Goal: Navigation & Orientation: Understand site structure

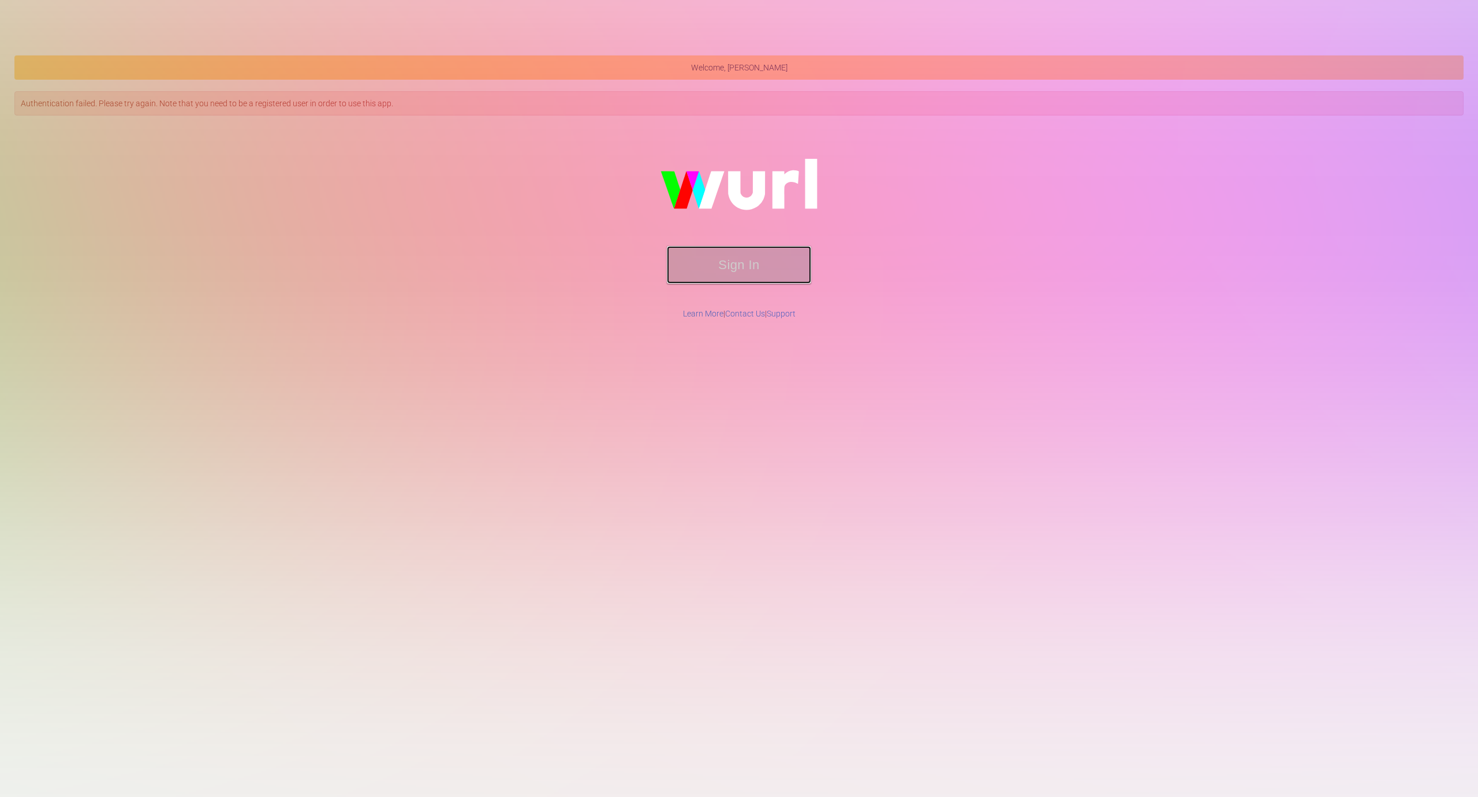
click at [751, 267] on button "Sign In" at bounding box center [739, 265] width 144 height 38
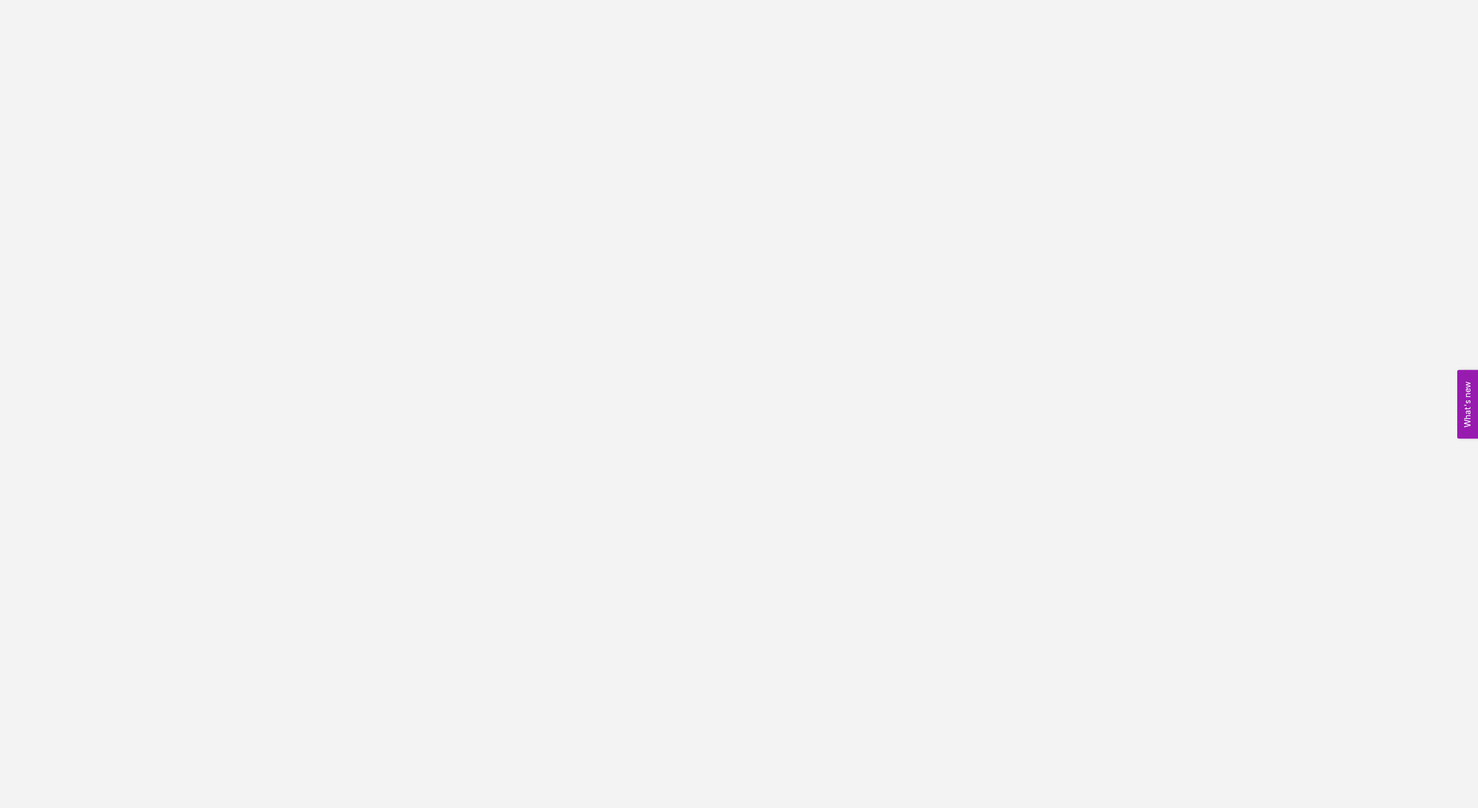
click at [784, 55] on body "What's new" at bounding box center [739, 404] width 1478 height 808
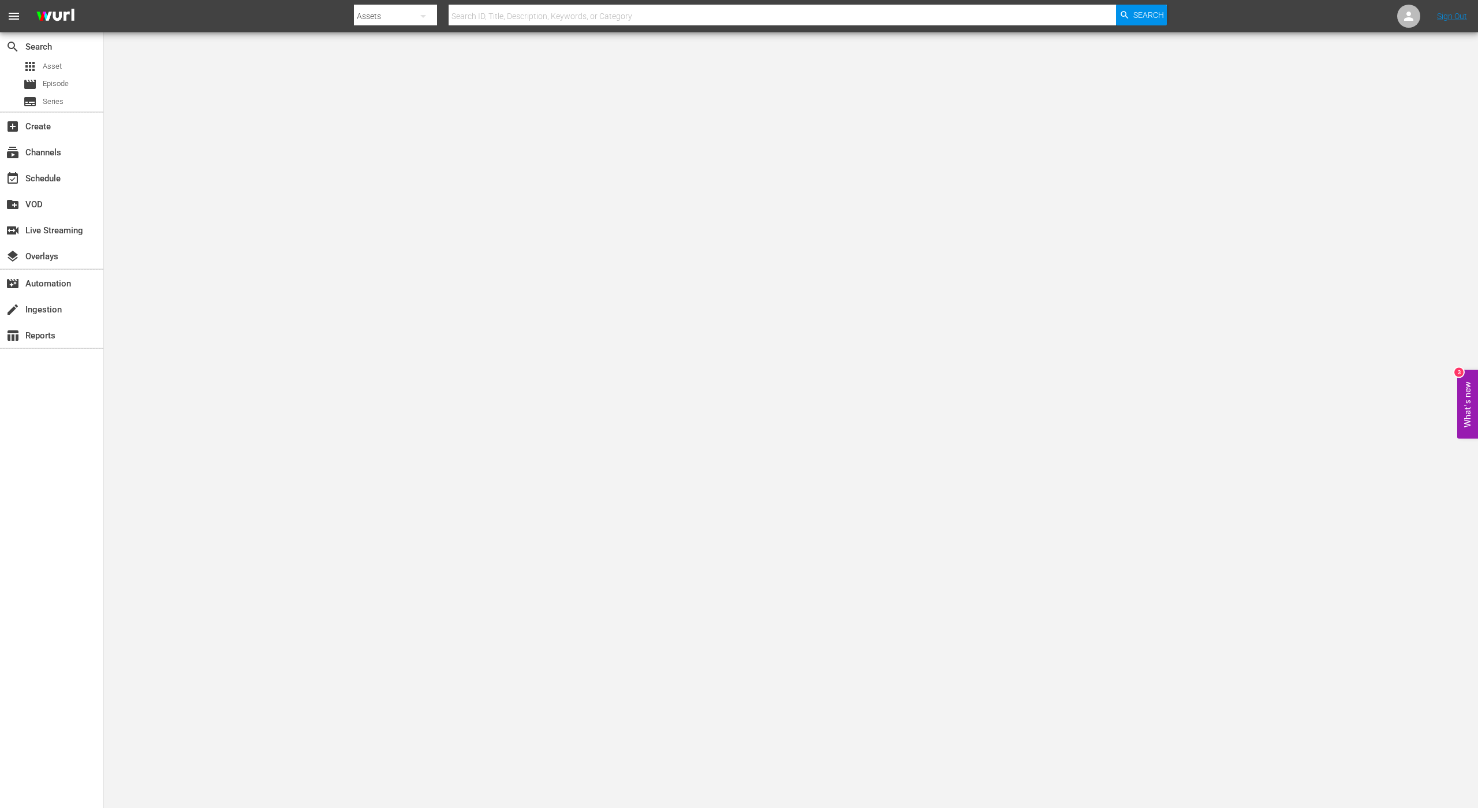
click at [1477, 395] on button "What's new 3" at bounding box center [1467, 404] width 21 height 69
click at [275, 340] on body "menu Search By Assets Search ID, Title, Description, Keywords, or Category Sear…" at bounding box center [739, 404] width 1478 height 808
click at [65, 282] on div "movie_filter Automation" at bounding box center [32, 282] width 65 height 10
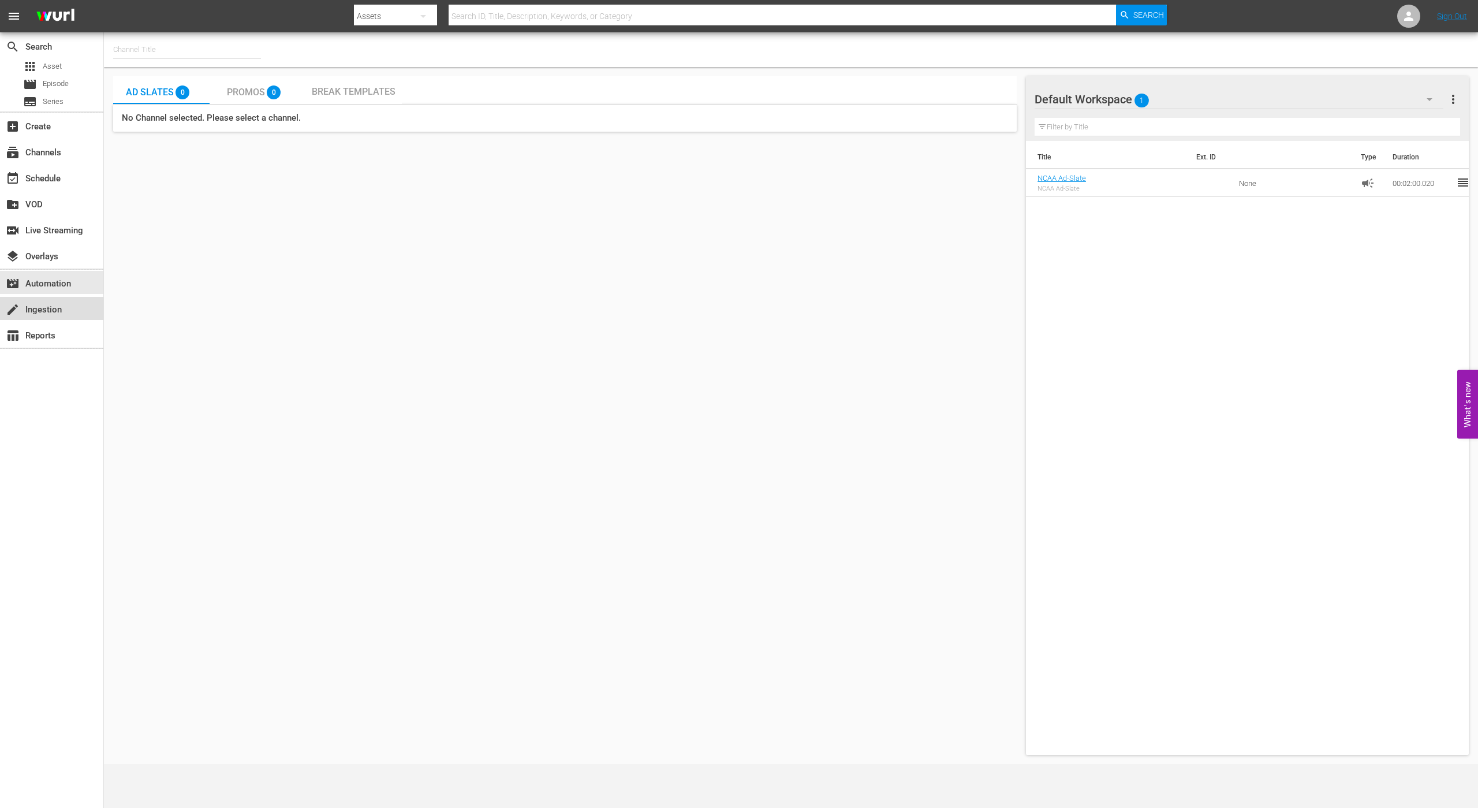
click at [58, 307] on div "create Ingestion" at bounding box center [32, 308] width 65 height 10
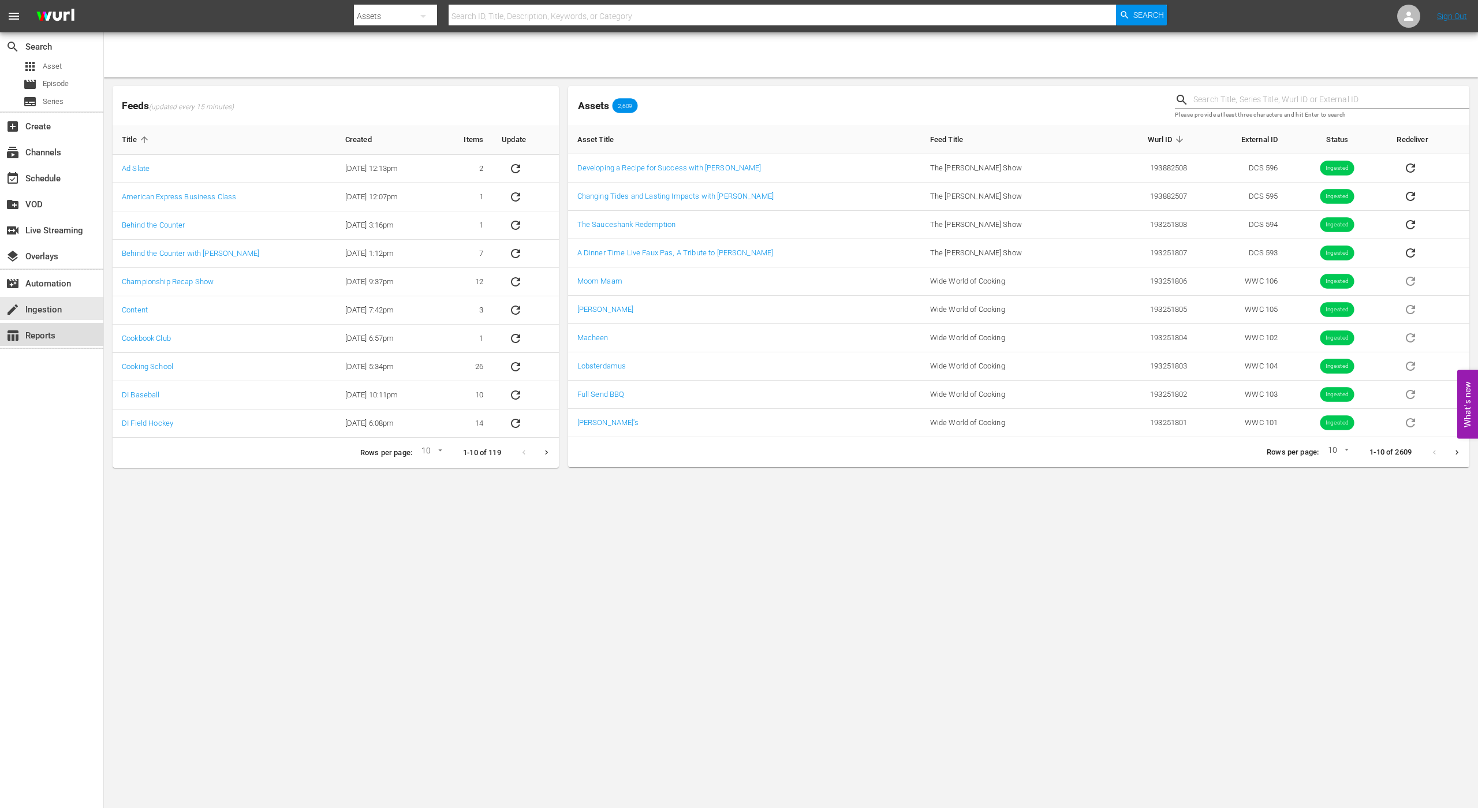
click at [57, 326] on div "table_chart Reports" at bounding box center [51, 334] width 103 height 23
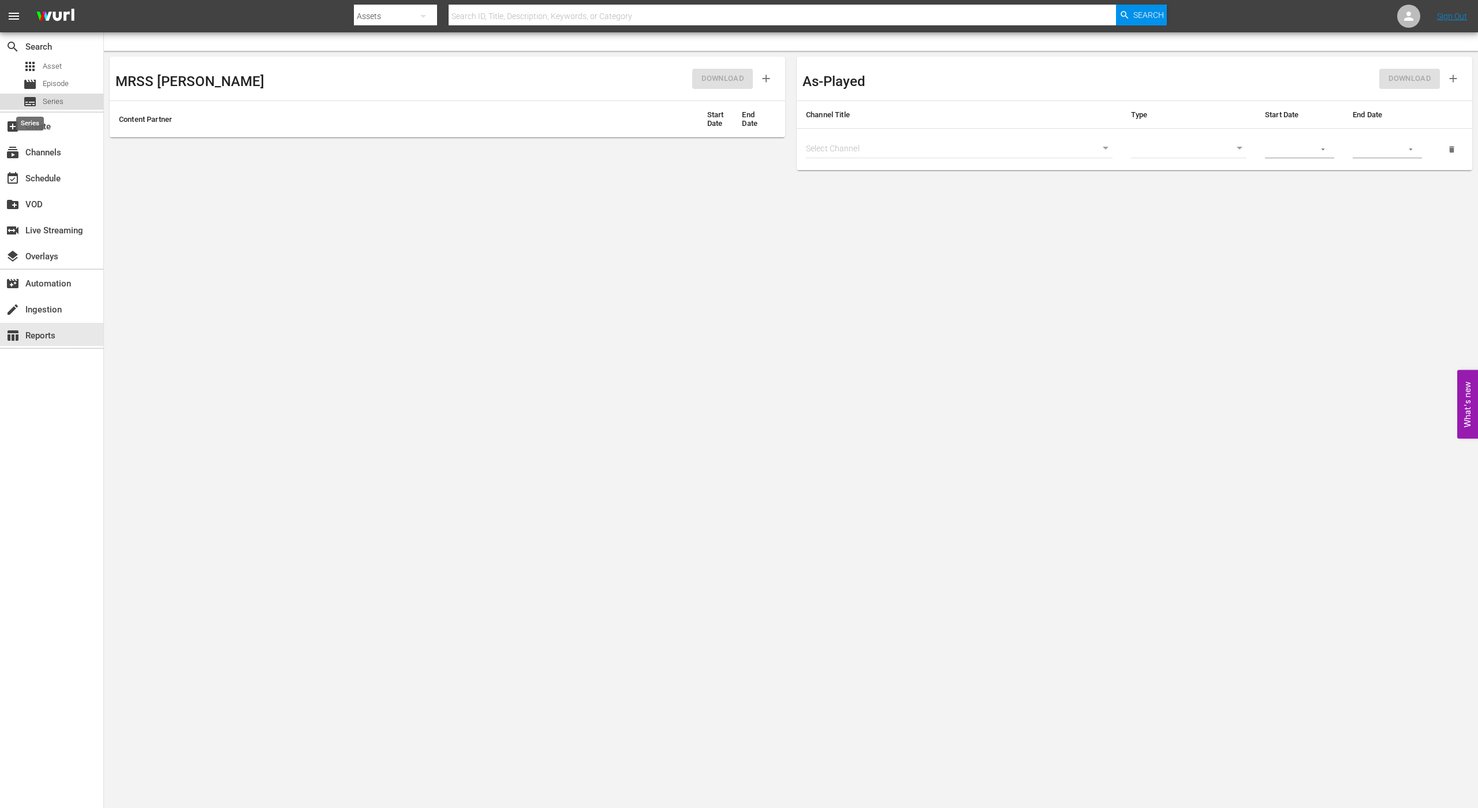
click at [35, 108] on span "subtitles" at bounding box center [30, 102] width 14 height 14
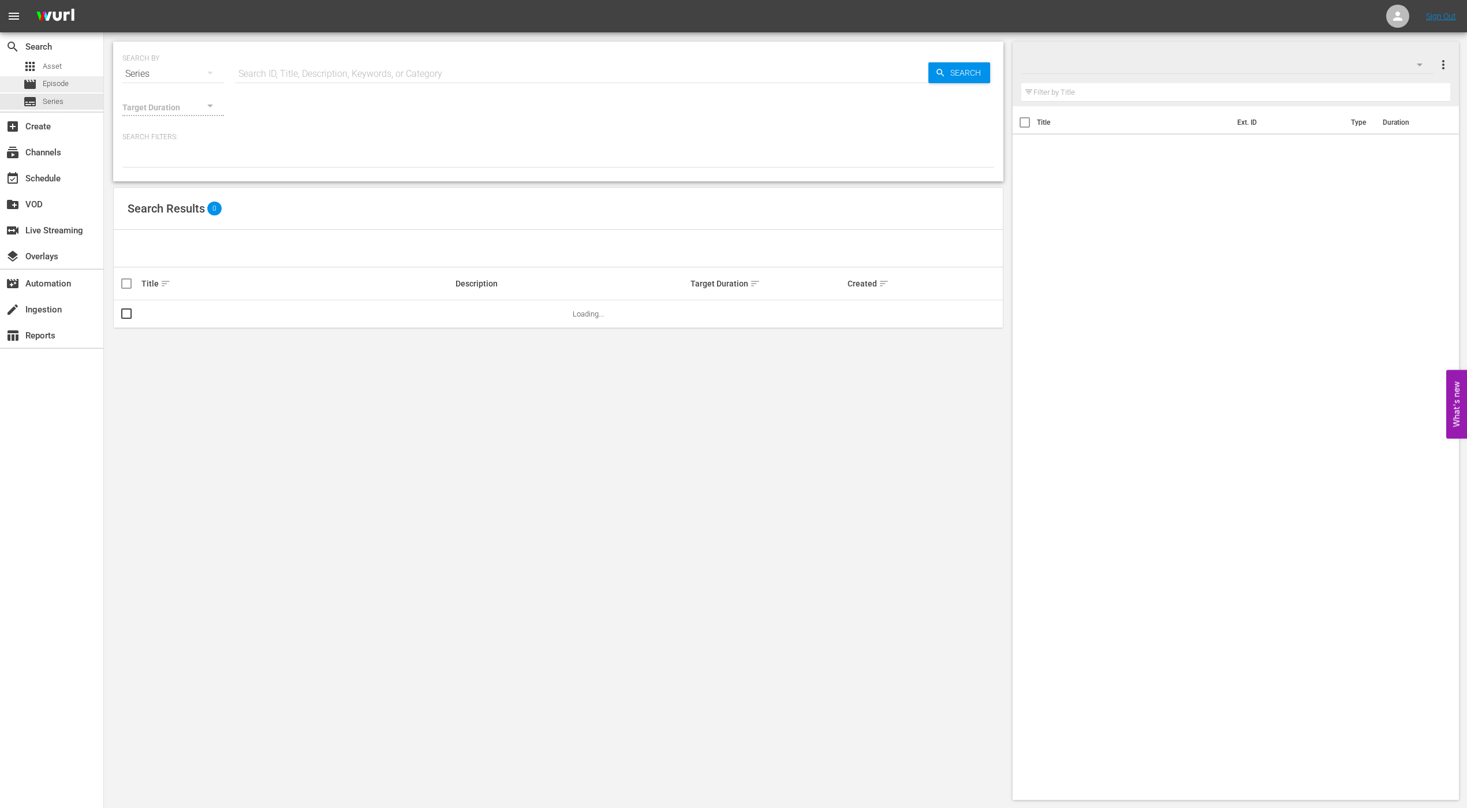
click at [53, 85] on span "Episode" at bounding box center [56, 84] width 26 height 12
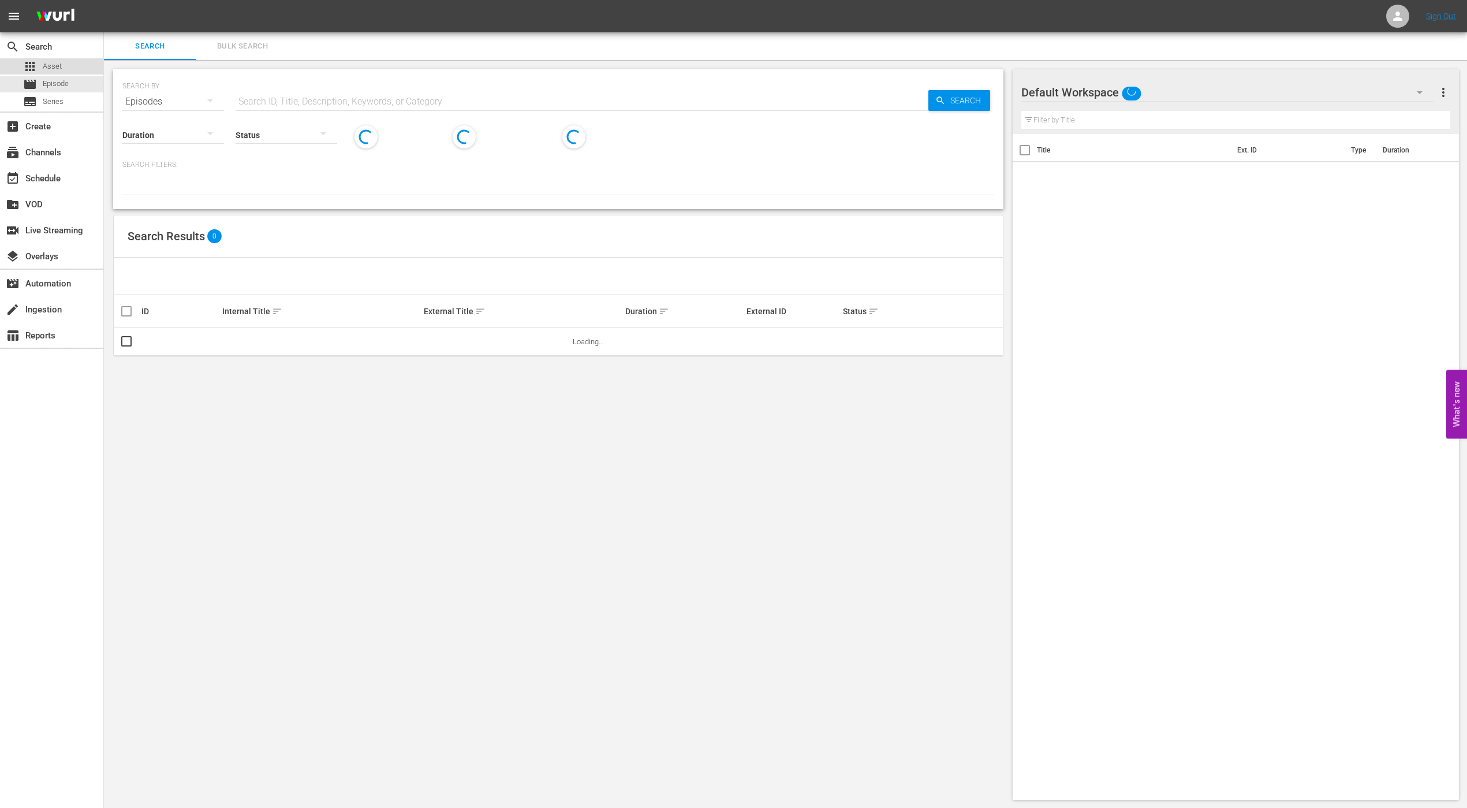
click at [62, 68] on div "apps Asset" at bounding box center [51, 66] width 103 height 16
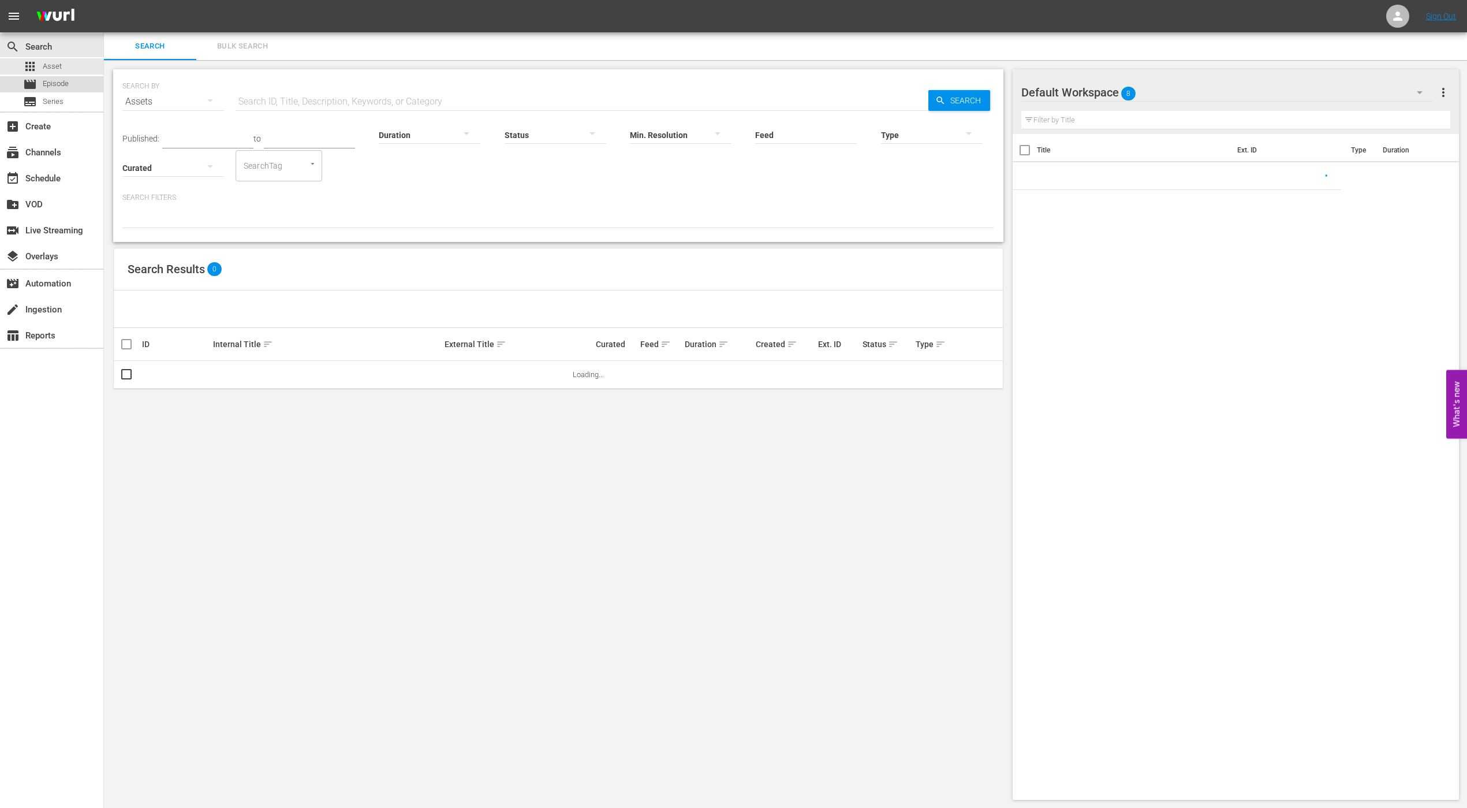
click at [72, 87] on div "movie Episode" at bounding box center [51, 84] width 103 height 16
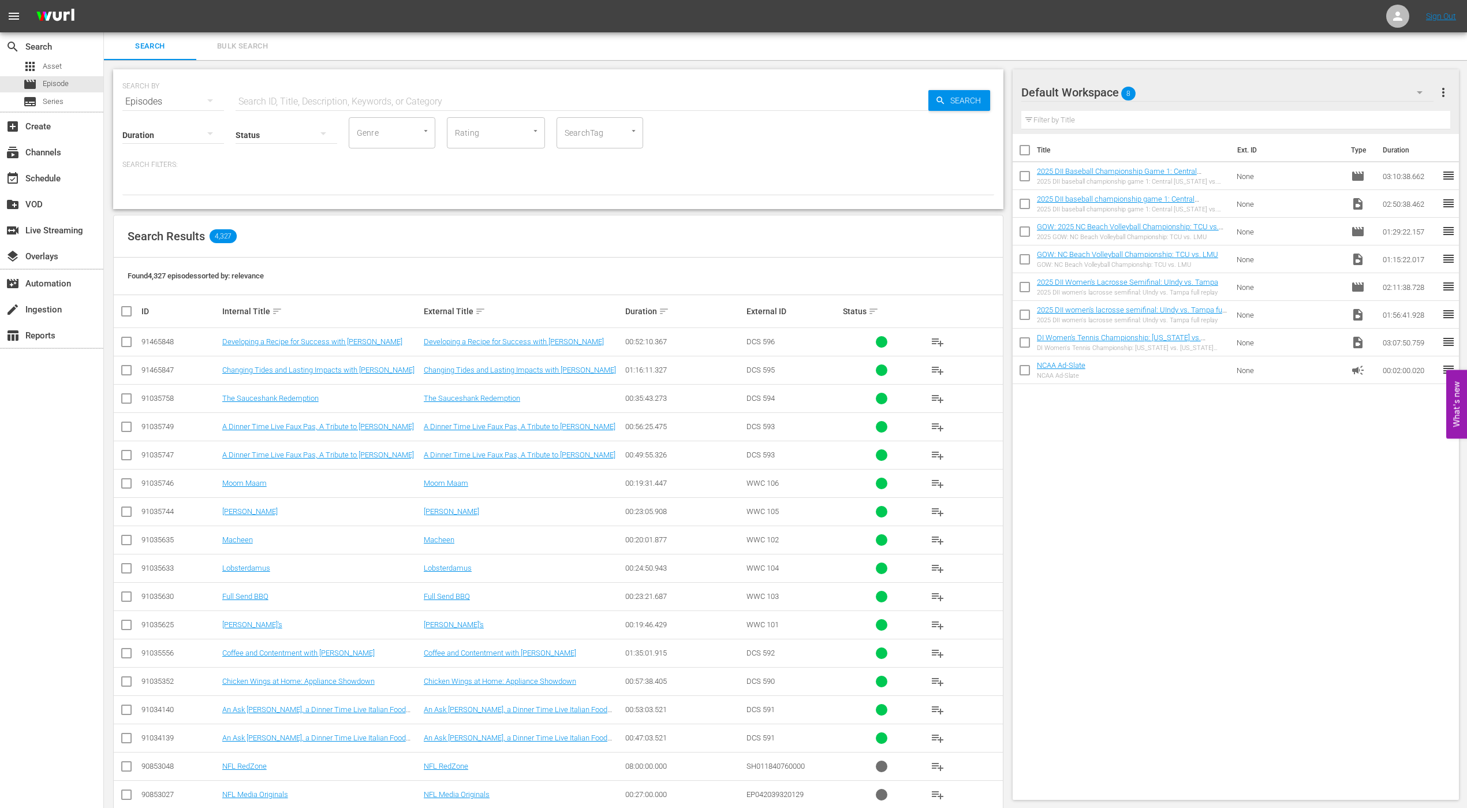
click at [16, 402] on div "search Search apps Asset movie Episode subtitles Series add_box Create subscrip…" at bounding box center [52, 436] width 104 height 808
click at [51, 344] on div "table_chart Reports" at bounding box center [51, 334] width 103 height 23
